Goal: Information Seeking & Learning: Learn about a topic

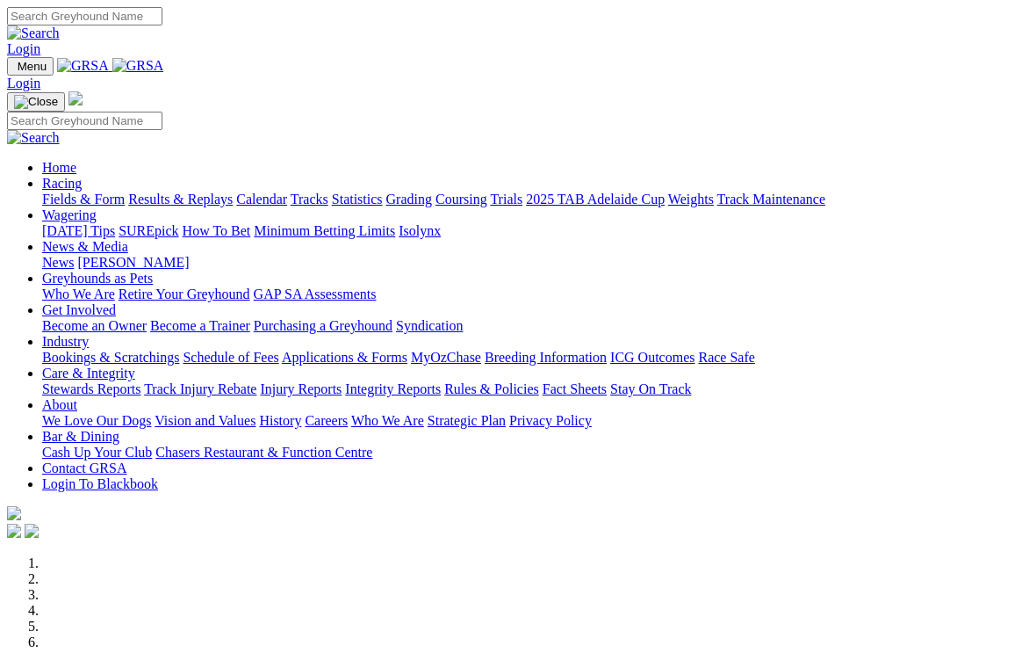
scroll to position [334, 0]
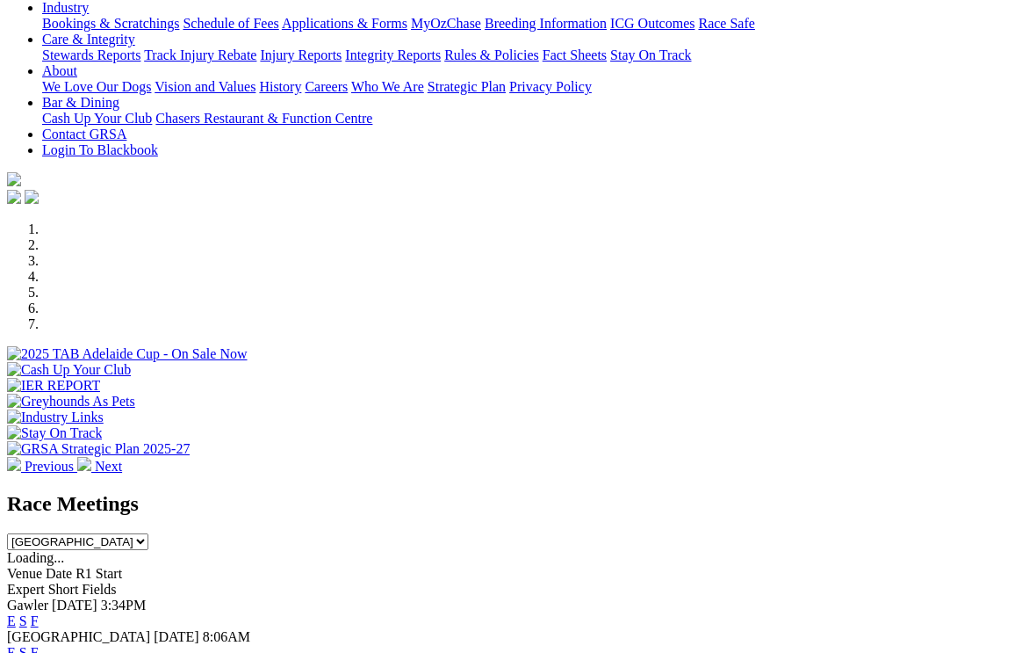
click at [39, 613] on link "F" at bounding box center [35, 620] width 8 height 15
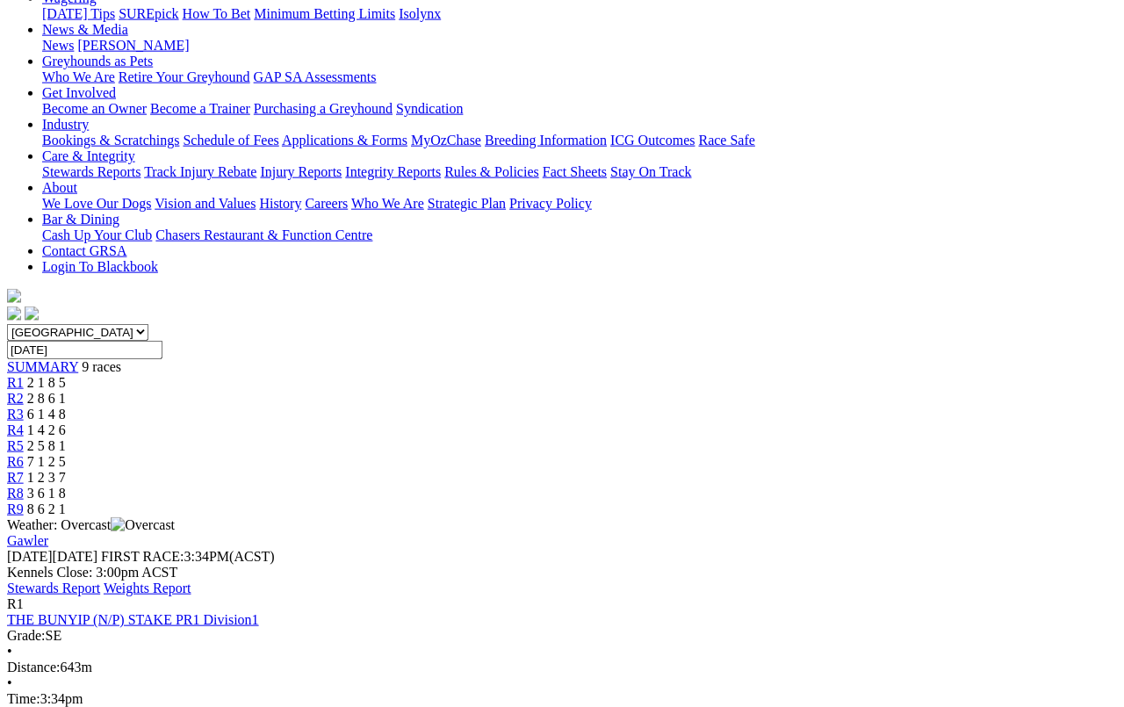
scroll to position [249, 0]
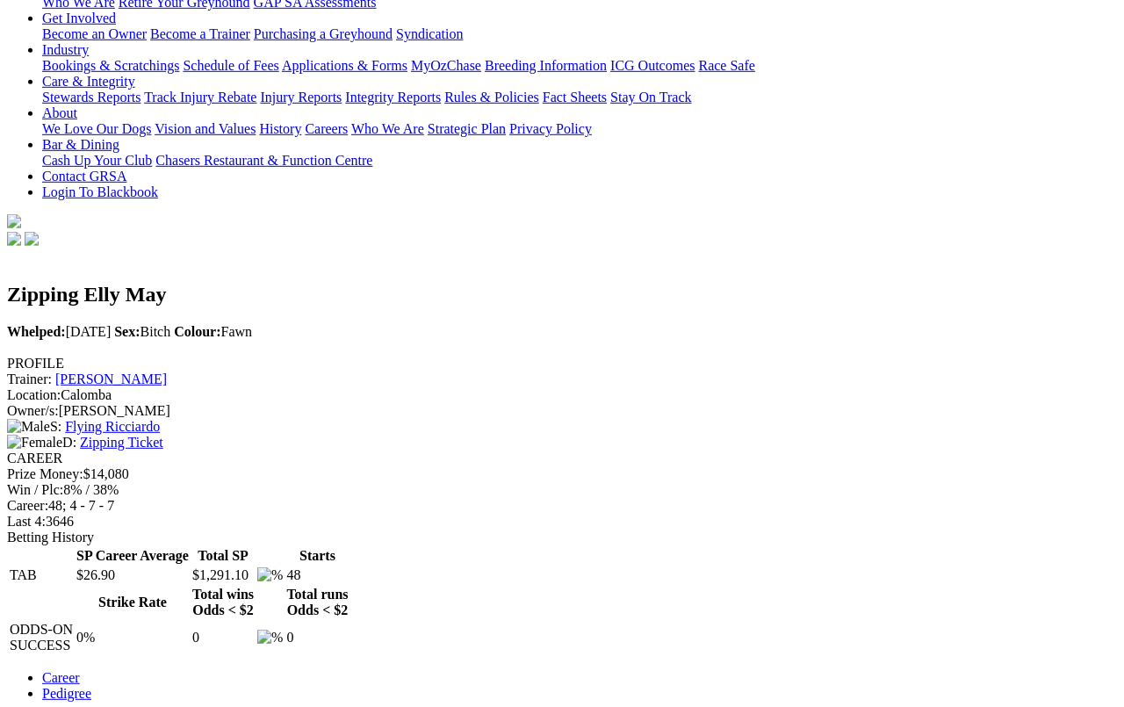
scroll to position [295, 0]
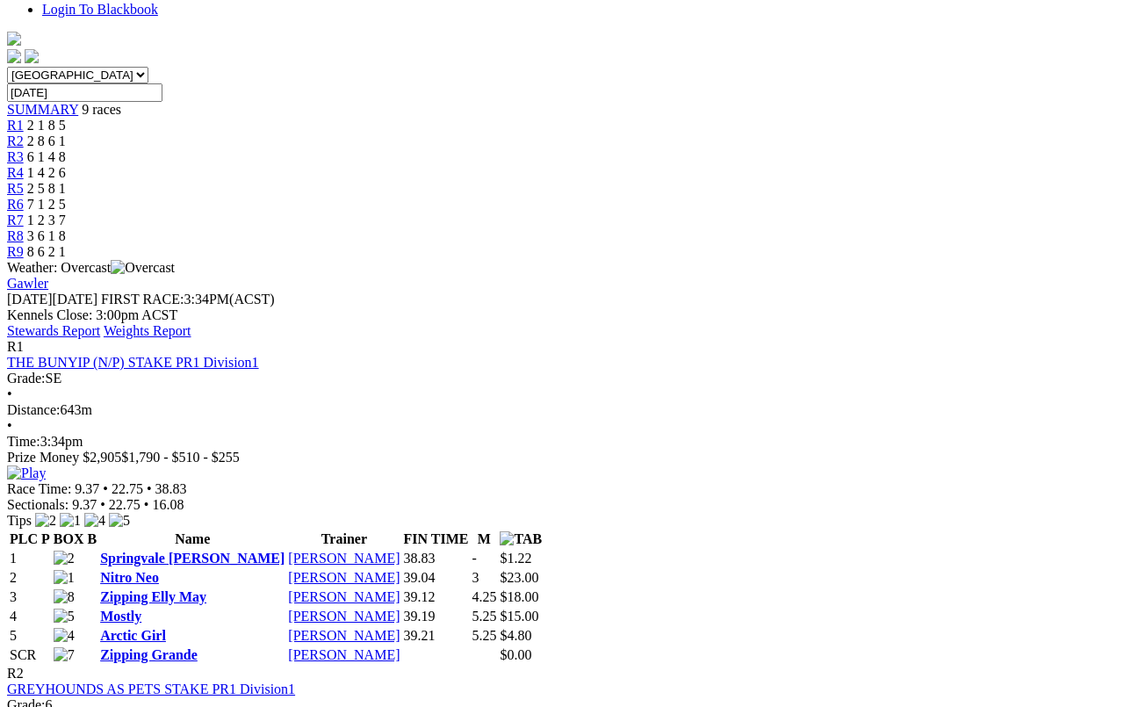
scroll to position [507, 0]
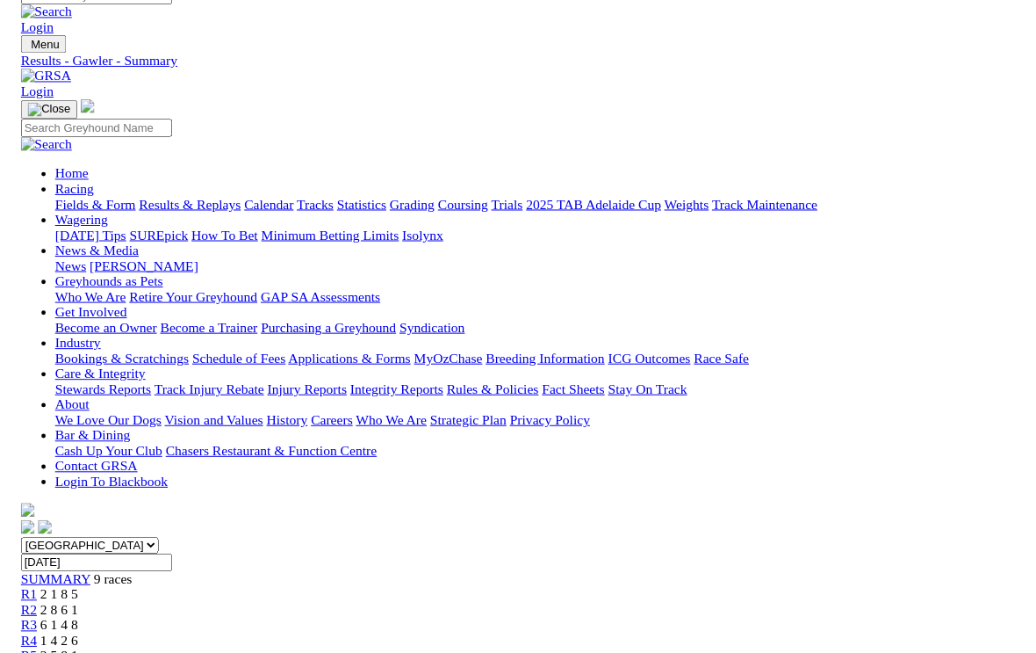
scroll to position [516, 0]
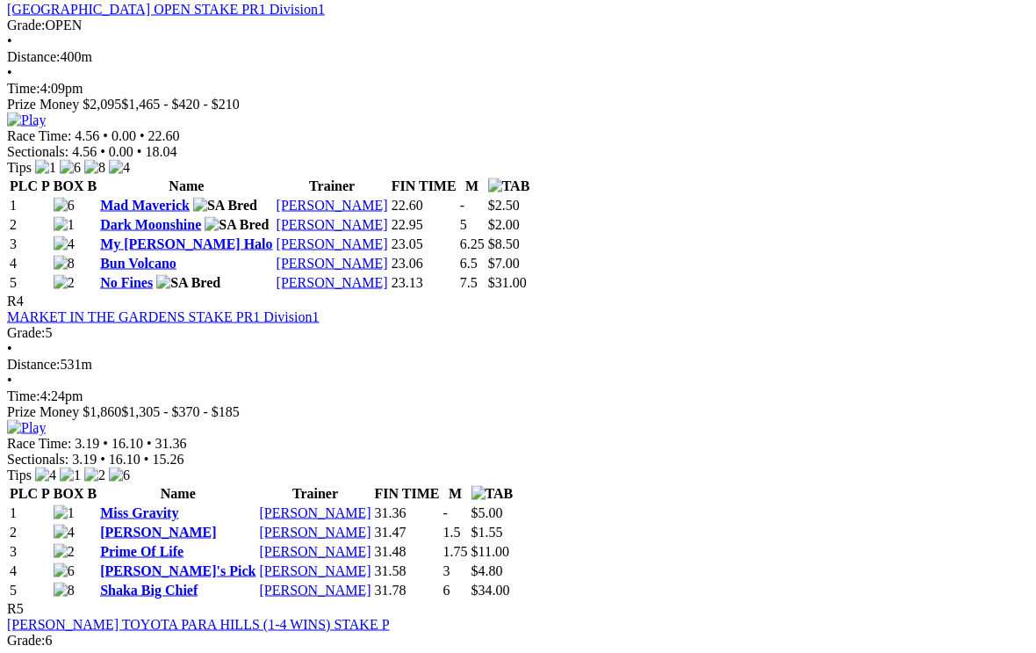
scroll to position [1492, 0]
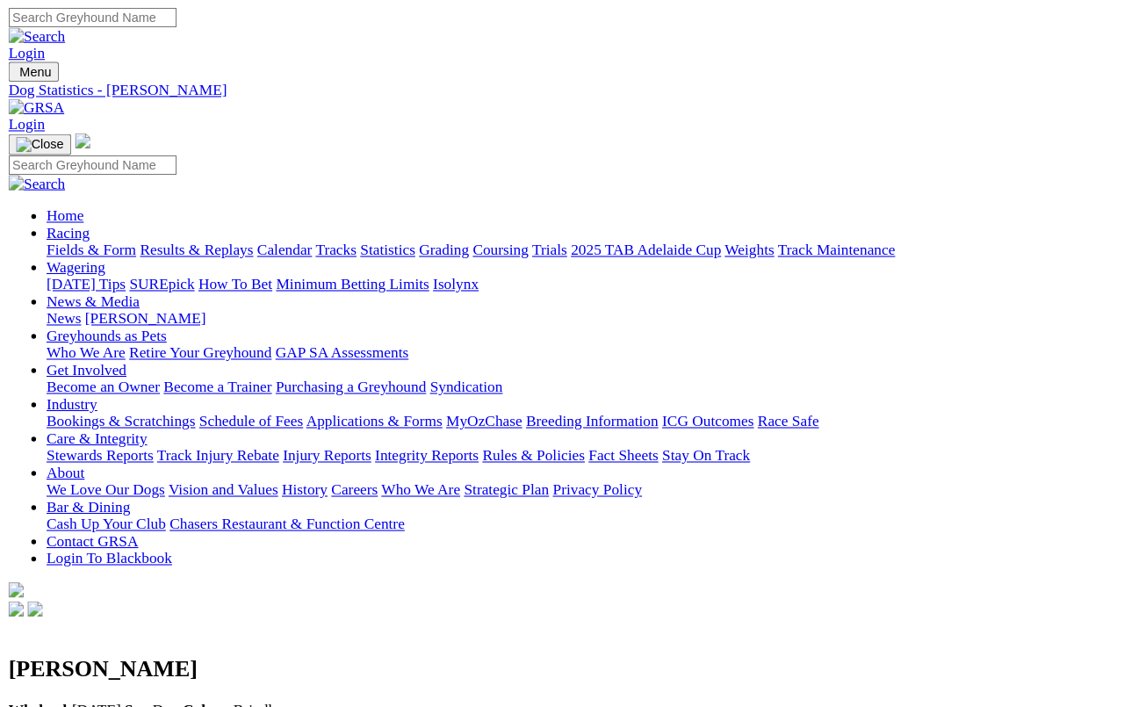
scroll to position [6, 0]
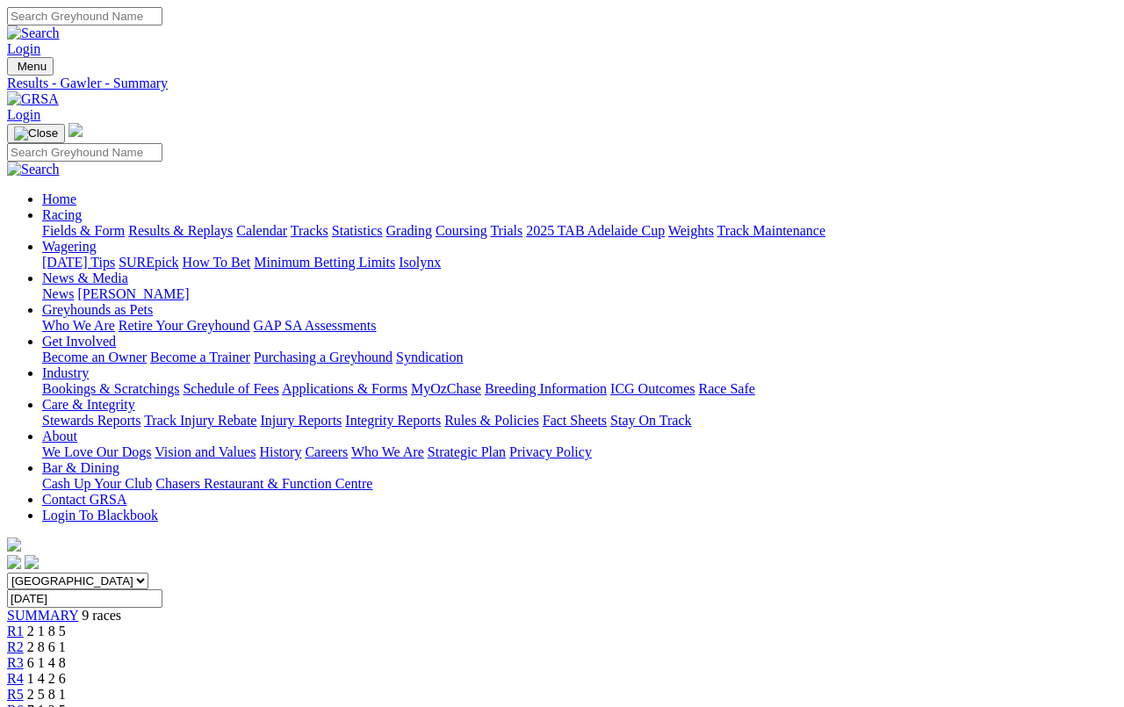
scroll to position [1527, 0]
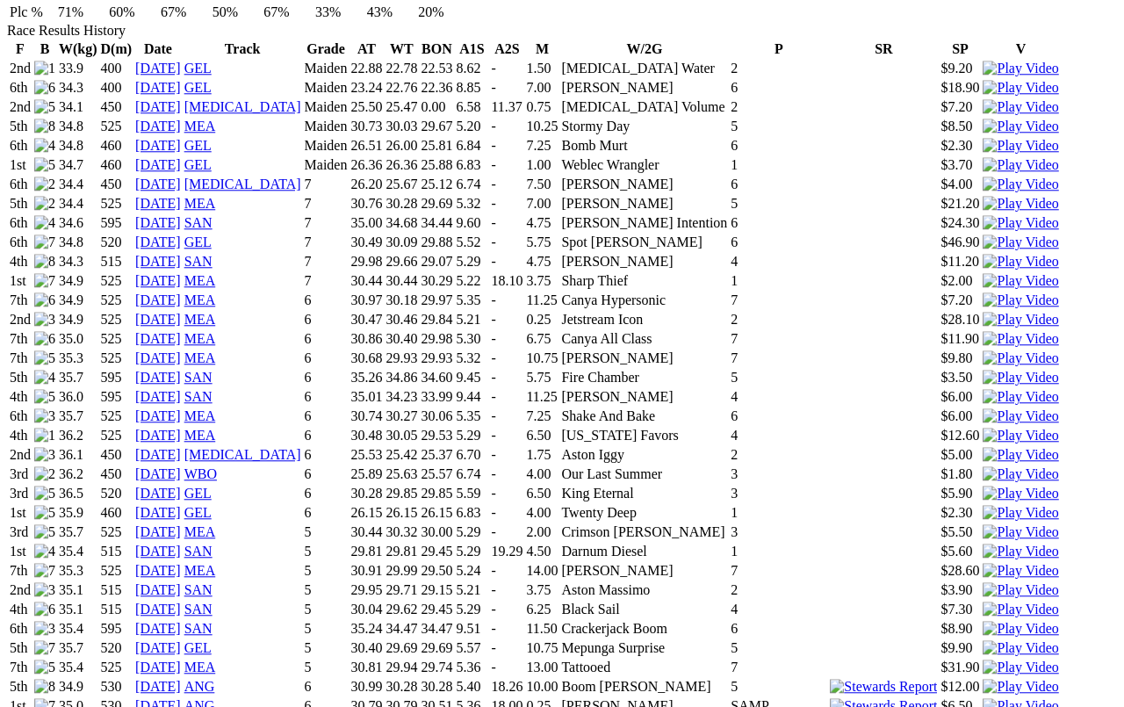
scroll to position [1238, 0]
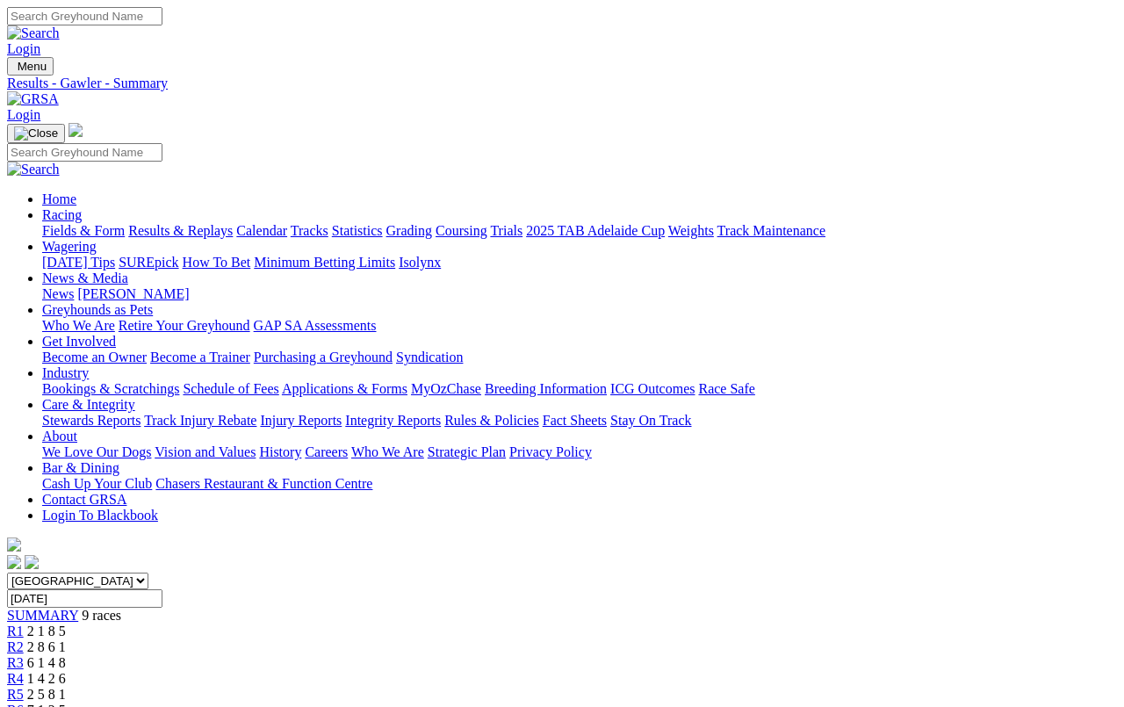
scroll to position [1550, 0]
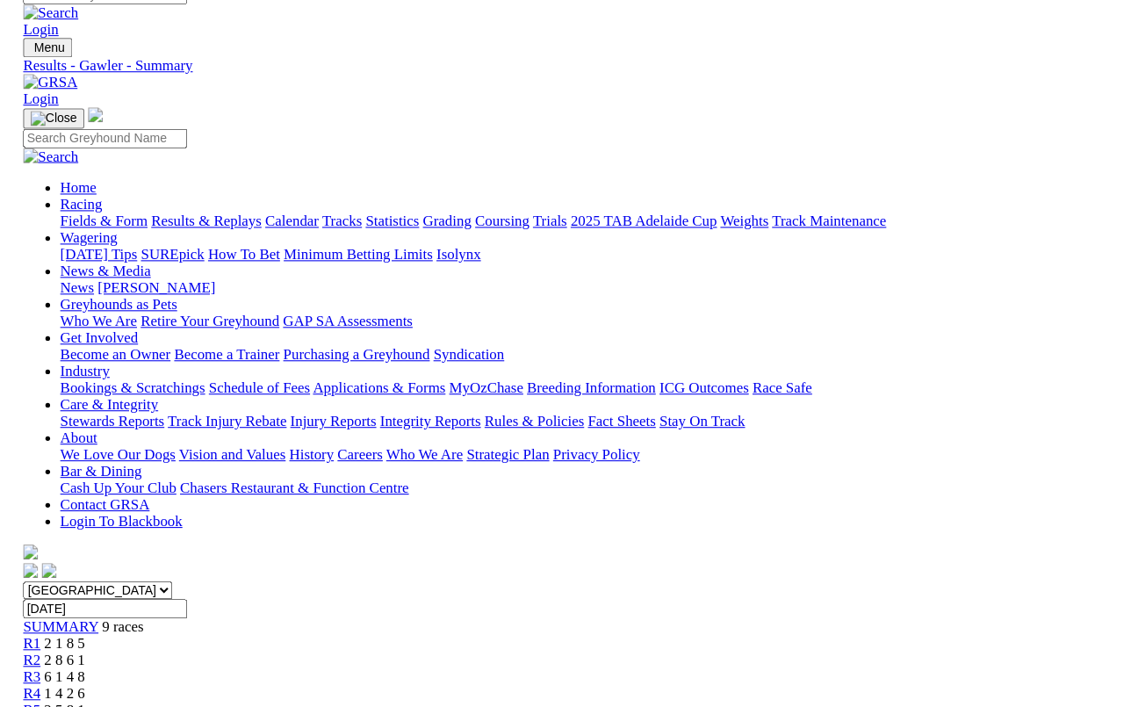
scroll to position [1434, 0]
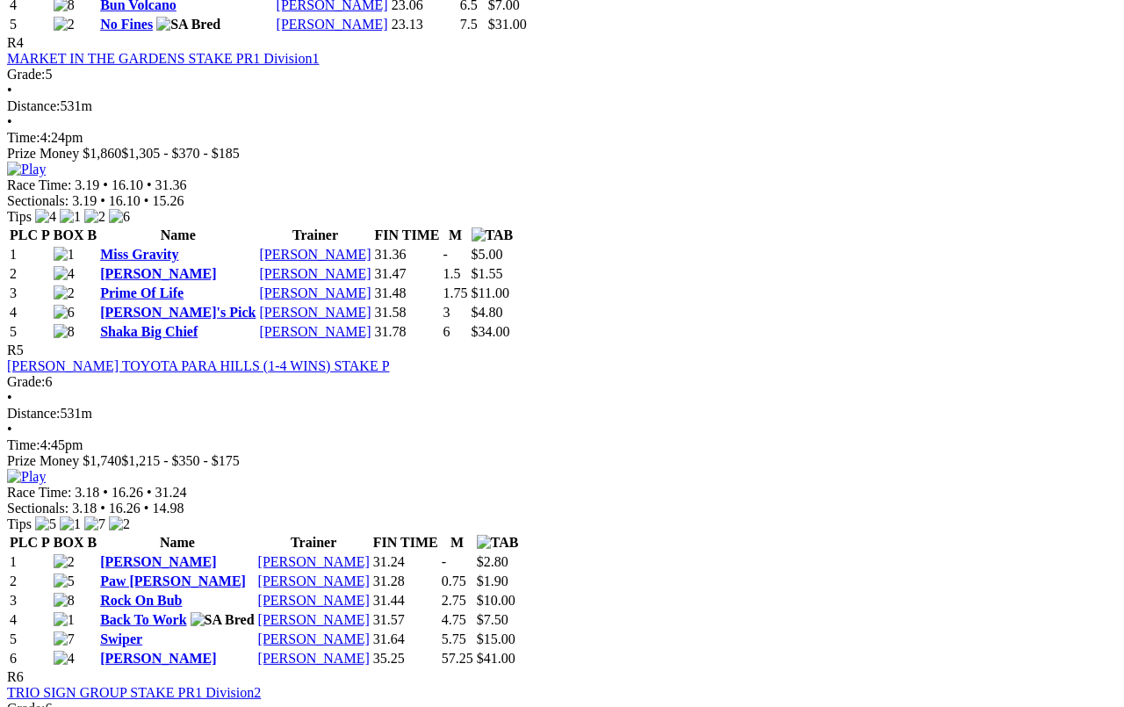
scroll to position [1756, 0]
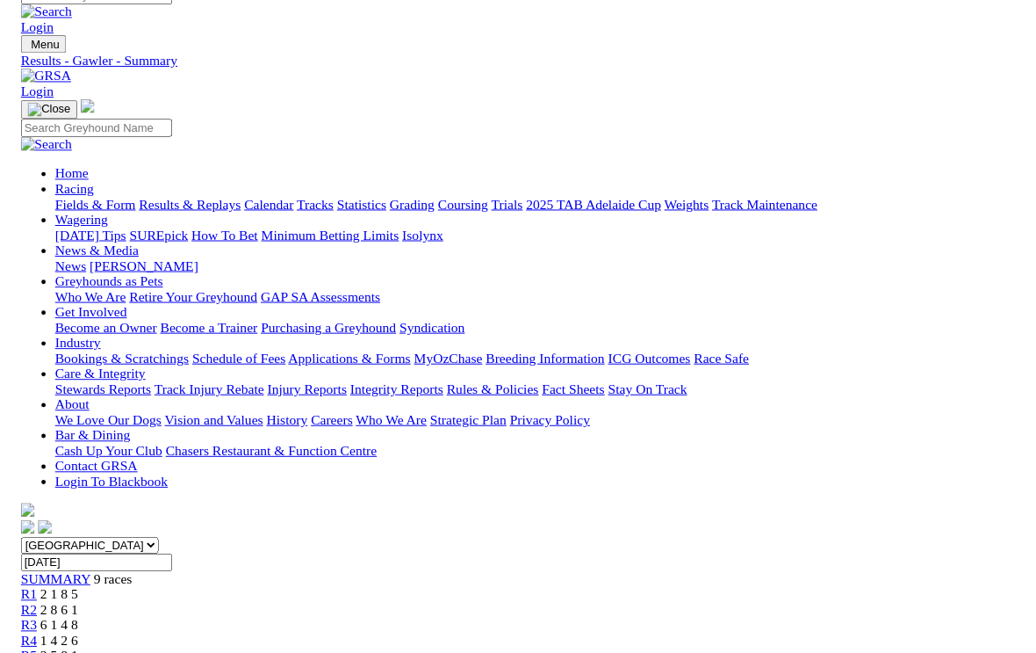
scroll to position [1765, 0]
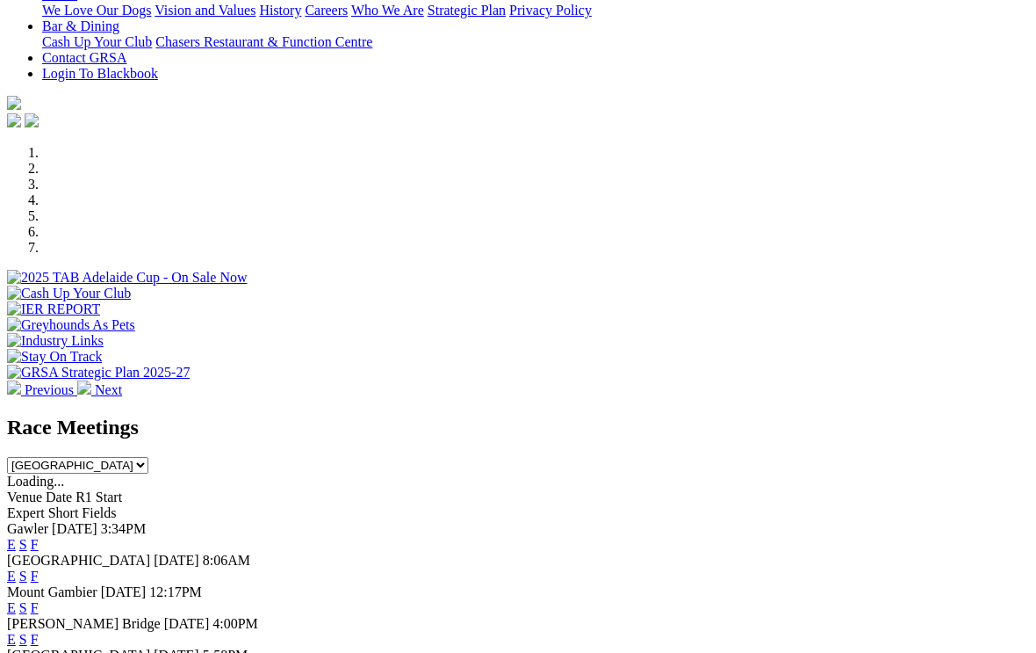
scroll to position [404, 0]
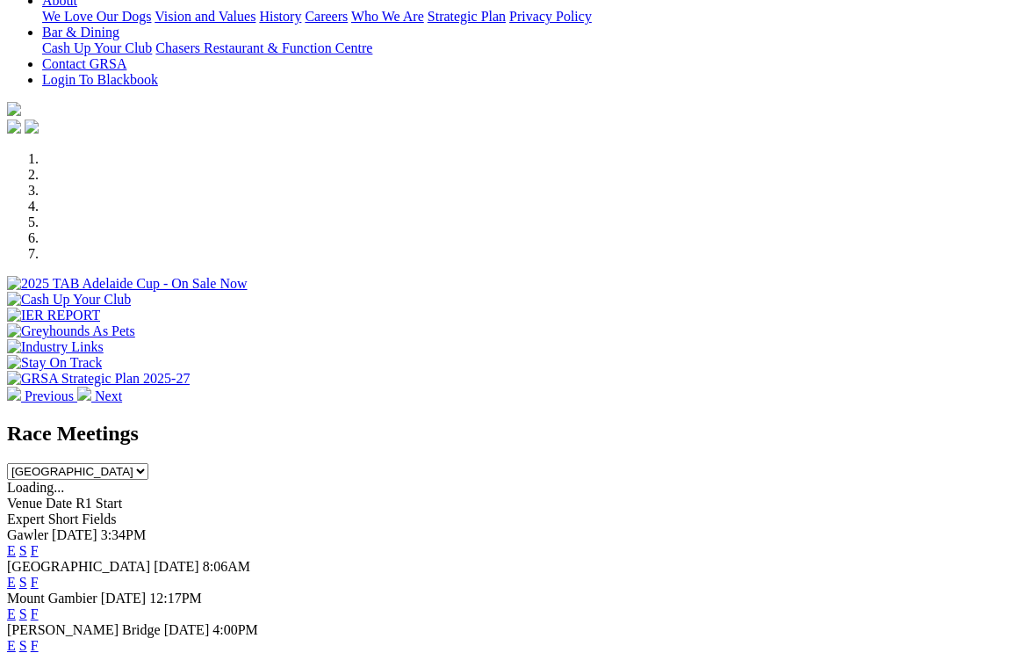
click at [39, 574] on link "F" at bounding box center [35, 581] width 8 height 15
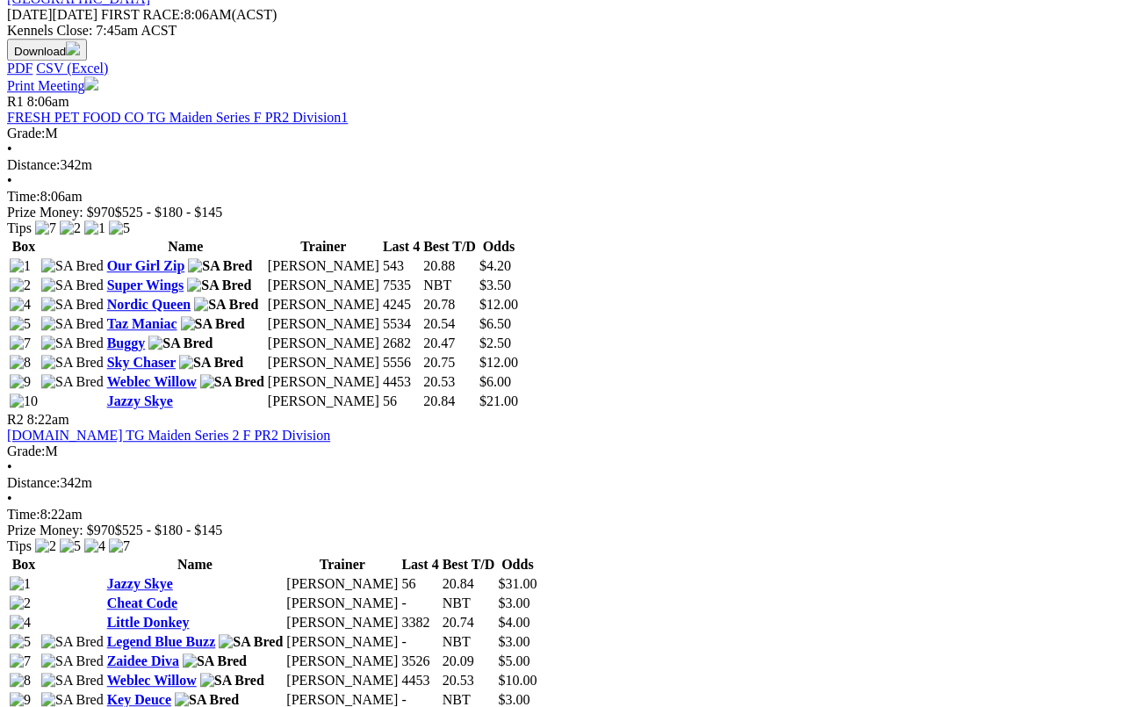
scroll to position [805, 0]
